Goal: Information Seeking & Learning: Learn about a topic

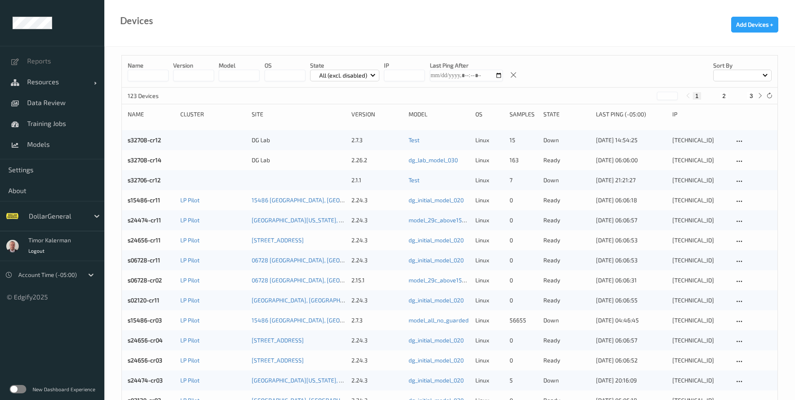
click at [16, 390] on label at bounding box center [18, 389] width 17 height 8
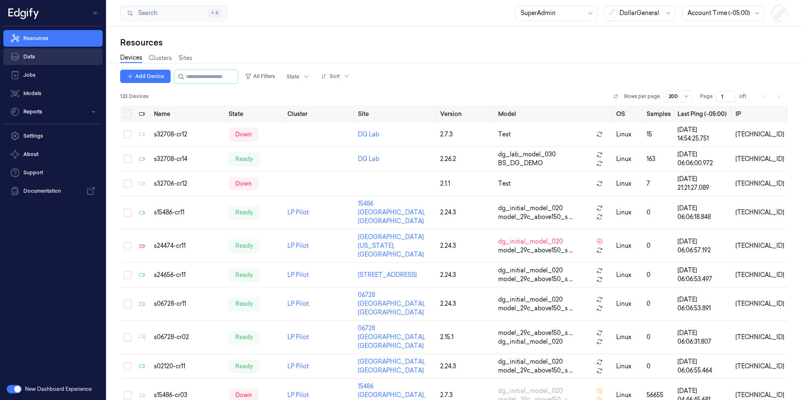
click at [43, 62] on link "Data" at bounding box center [52, 56] width 99 height 17
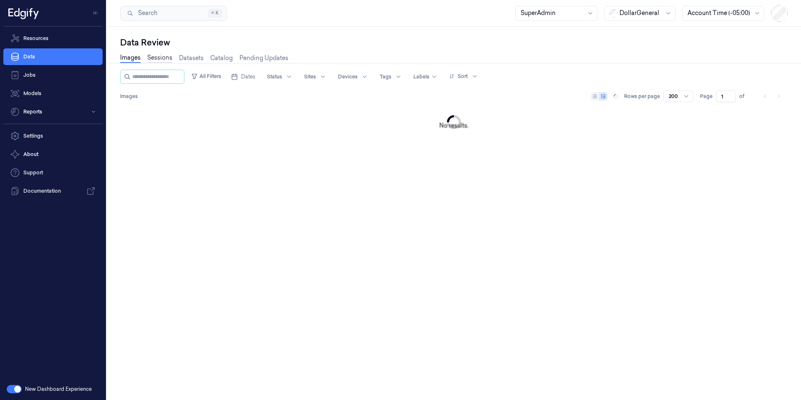
click at [163, 58] on link "Sessions" at bounding box center [159, 58] width 25 height 10
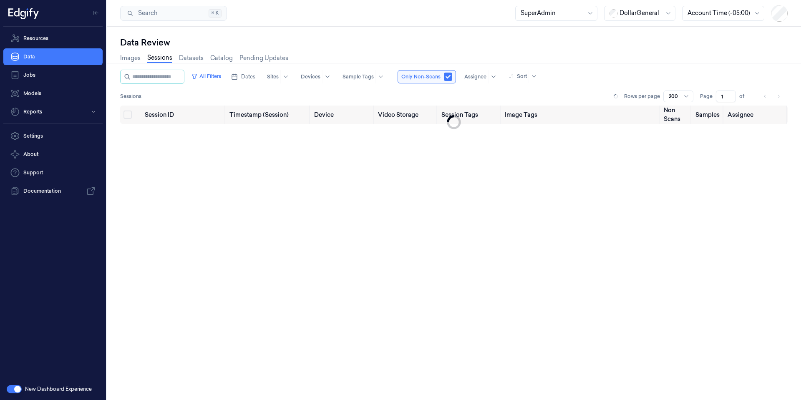
click at [163, 58] on link "Sessions" at bounding box center [159, 58] width 25 height 10
click at [219, 75] on button "All Filters" at bounding box center [206, 76] width 37 height 13
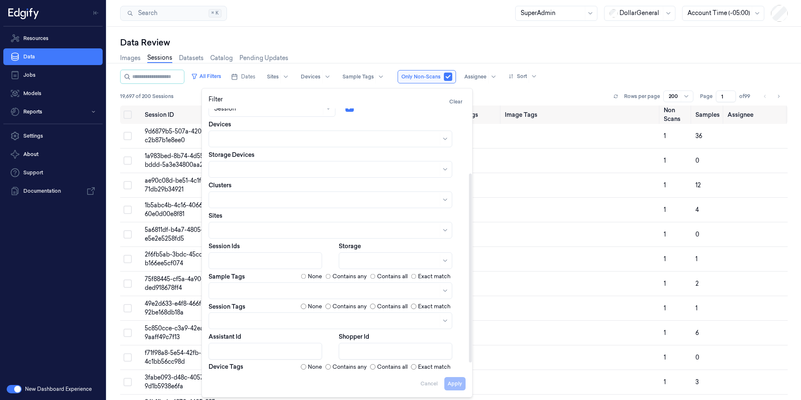
scroll to position [100, 0]
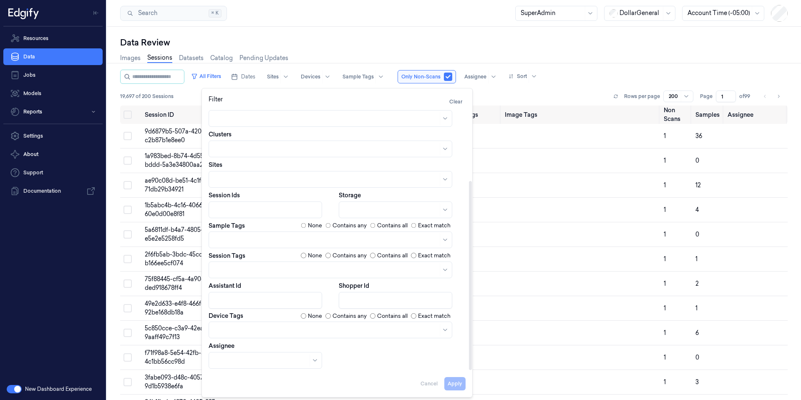
click at [466, 49] on div "Images Sessions Datasets Catalog Pending Updates" at bounding box center [453, 58] width 667 height 21
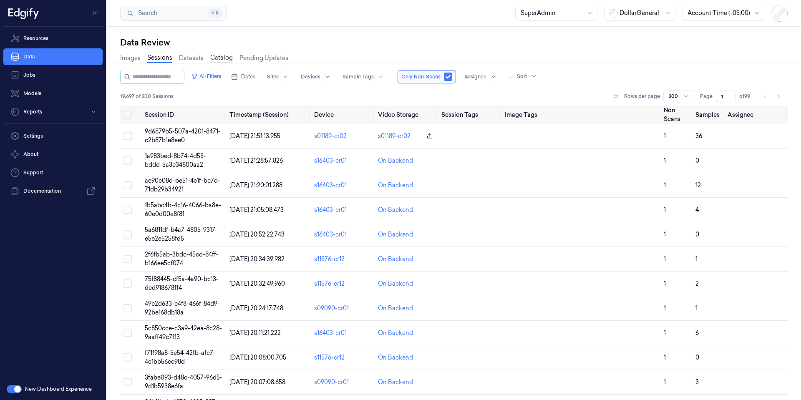
click at [221, 59] on link "Catalog" at bounding box center [221, 58] width 23 height 10
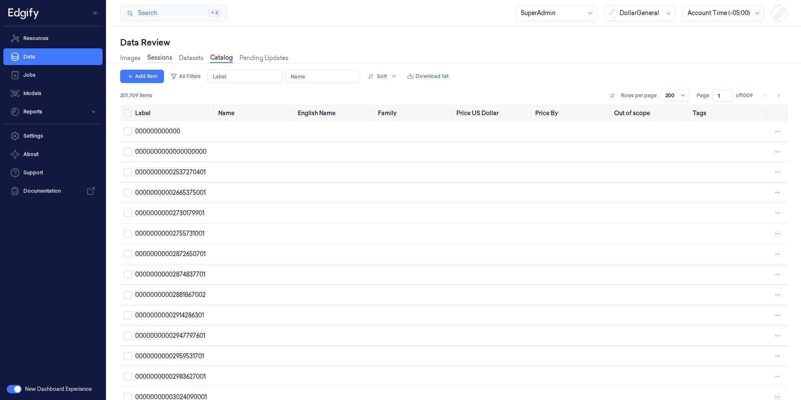
click at [166, 60] on link "Sessions" at bounding box center [159, 58] width 25 height 10
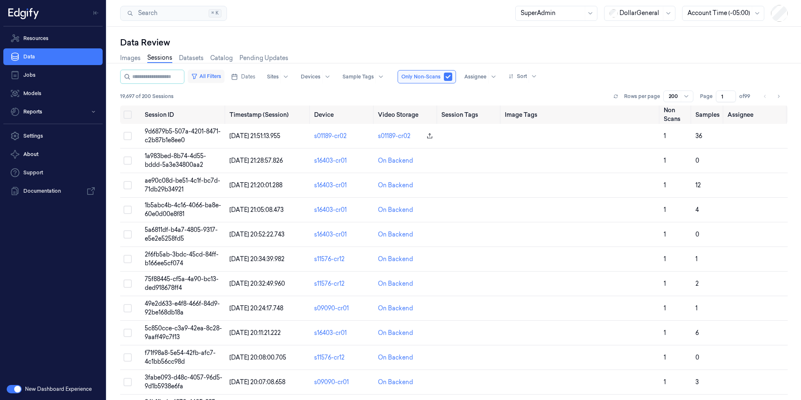
click at [224, 77] on button "All Filters" at bounding box center [206, 76] width 37 height 13
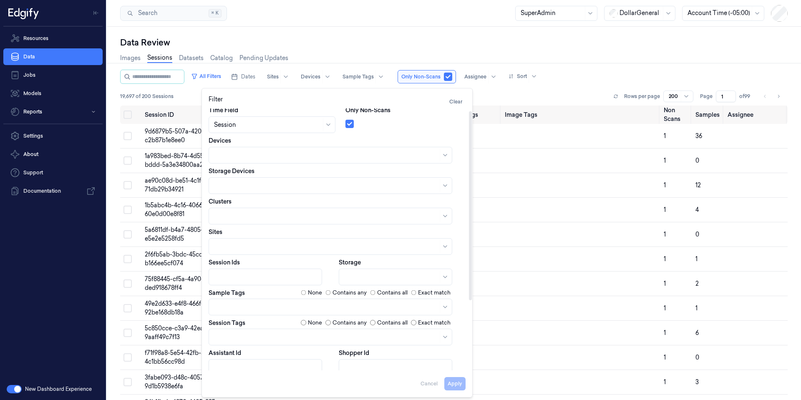
scroll to position [100, 0]
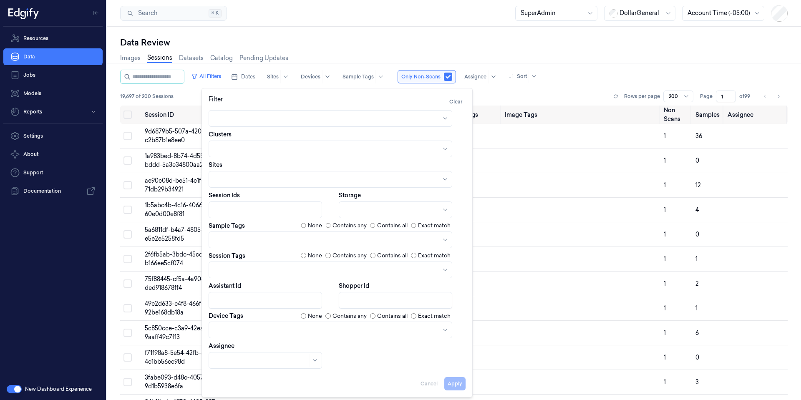
click at [344, 40] on div "Data Review" at bounding box center [453, 43] width 667 height 12
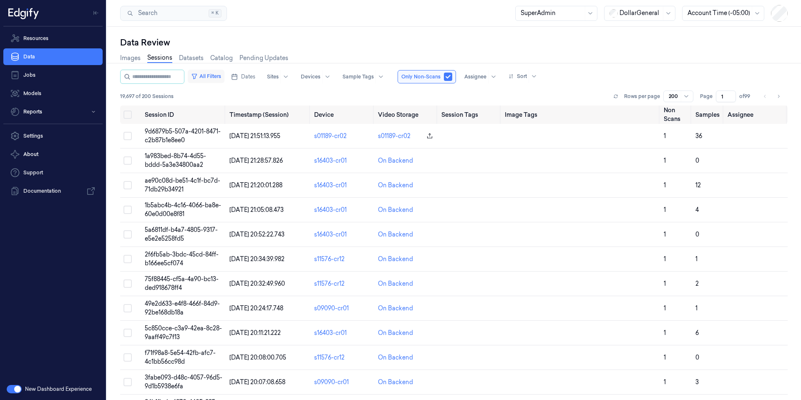
click at [224, 77] on button "All Filters" at bounding box center [206, 76] width 37 height 13
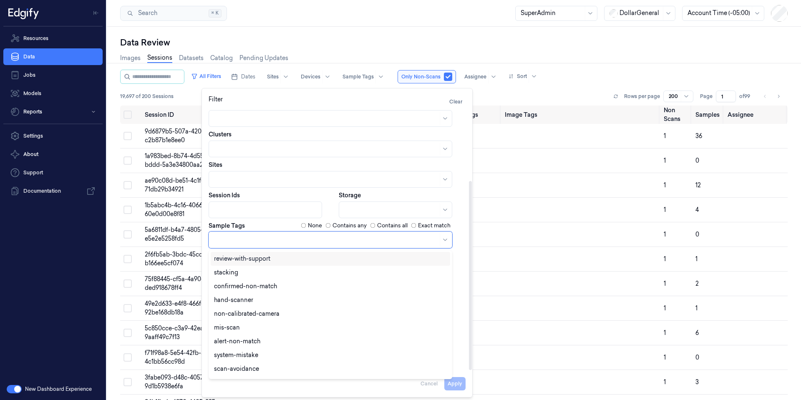
click at [246, 244] on div at bounding box center [326, 239] width 224 height 9
click at [264, 221] on div "Dates Pick a date Time Field Session Only Non-Scans Devices Storage Devices Clu…" at bounding box center [337, 188] width 257 height 360
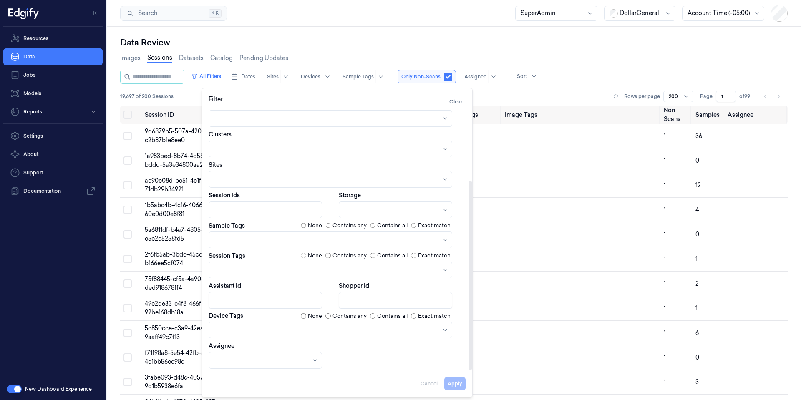
click at [247, 269] on div at bounding box center [326, 269] width 224 height 9
click at [247, 228] on div "Sample Tags None Contains any Contains all Exact match" at bounding box center [337, 225] width 257 height 8
